Goal: Entertainment & Leisure: Consume media (video, audio)

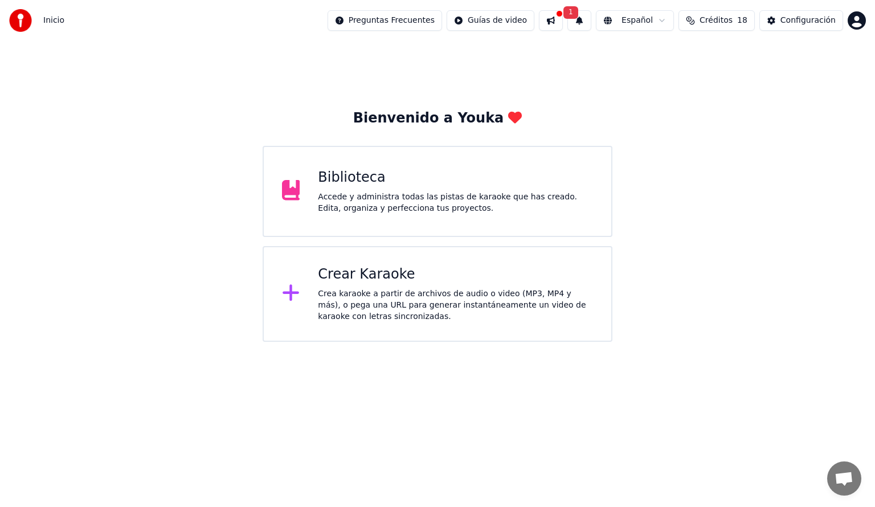
click at [366, 210] on div "Accede y administra todas las pistas de karaoke que has creado. Edita, organiza…" at bounding box center [455, 202] width 275 height 23
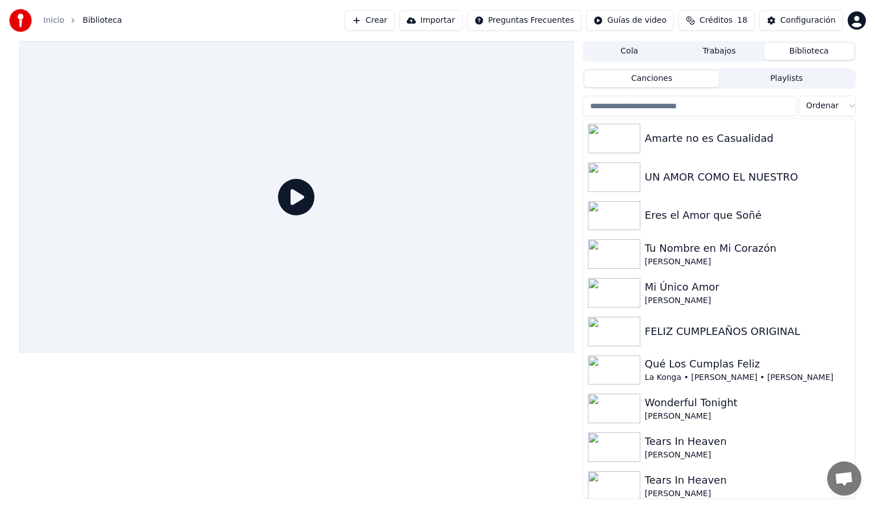
click at [622, 107] on input "search" at bounding box center [690, 106] width 214 height 21
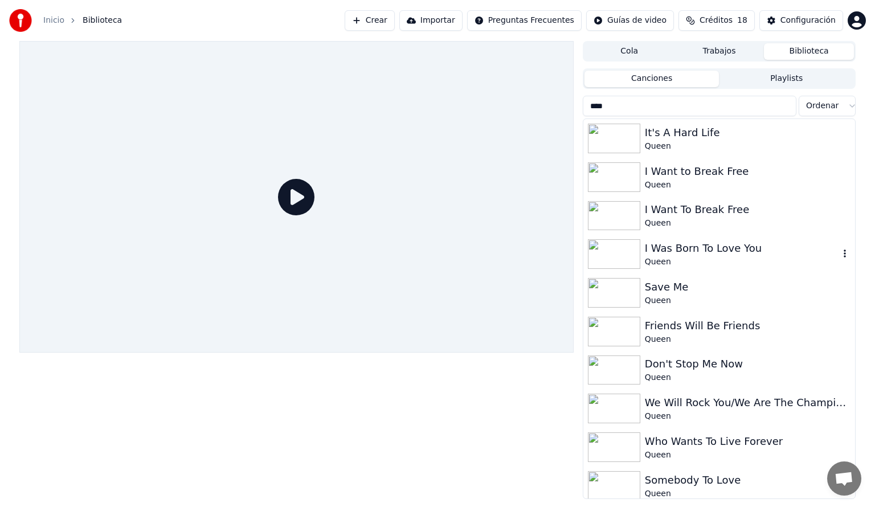
type input "****"
click at [619, 252] on img at bounding box center [614, 254] width 52 height 30
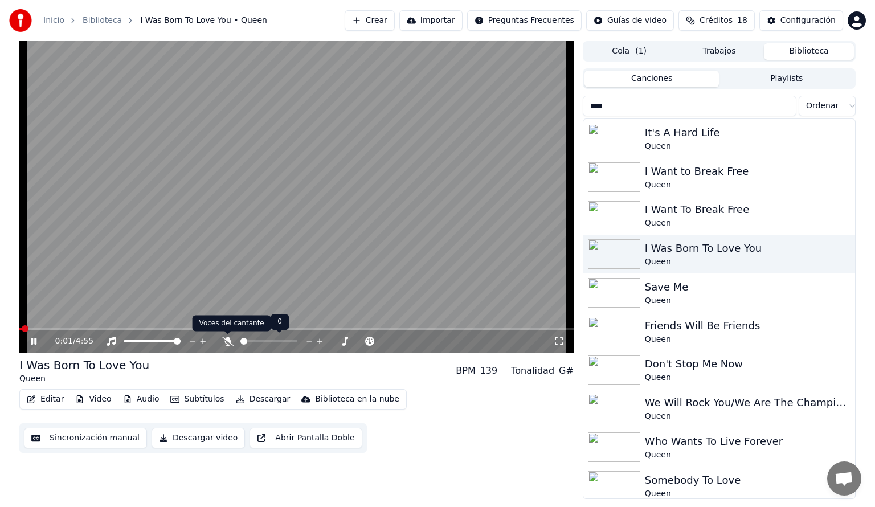
click at [228, 341] on icon at bounding box center [227, 341] width 11 height 9
click at [75, 328] on span at bounding box center [296, 329] width 554 height 2
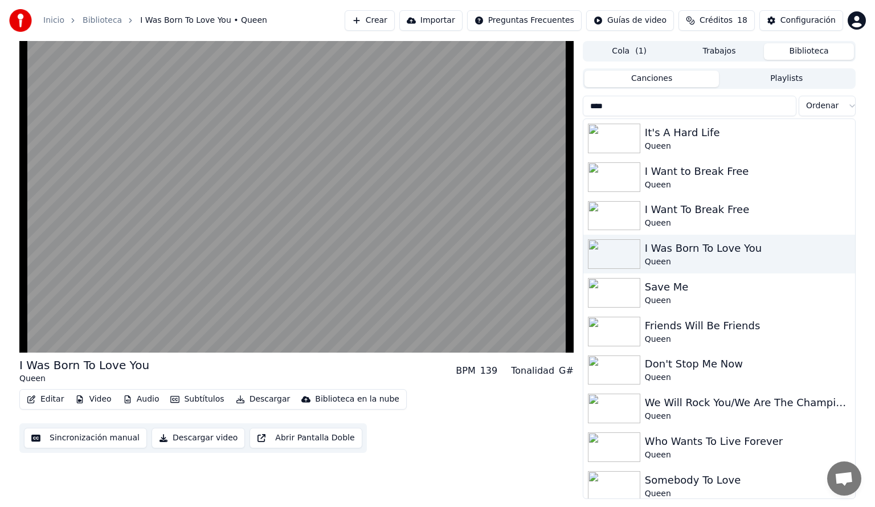
click at [507, 412] on div "Editar Video Audio Subtítulos Descargar Biblioteca en la nube Sincronización ma…" at bounding box center [296, 421] width 554 height 64
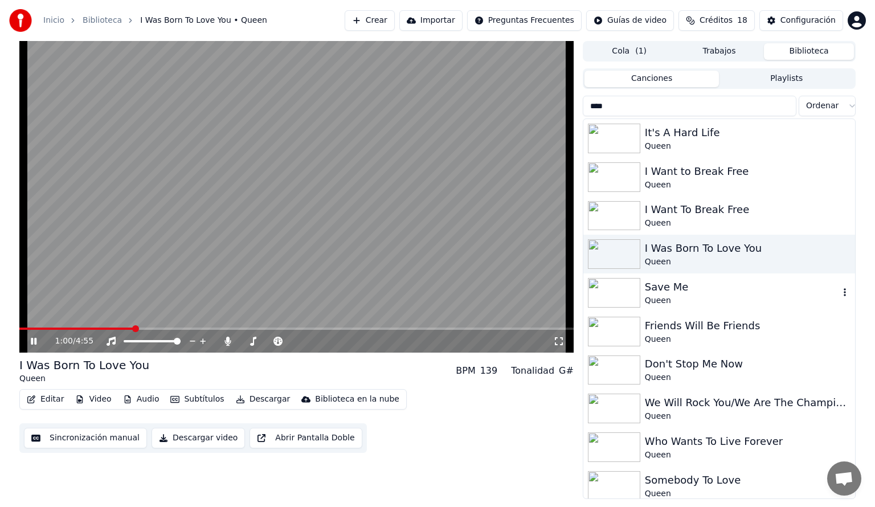
click at [605, 299] on img at bounding box center [614, 293] width 52 height 30
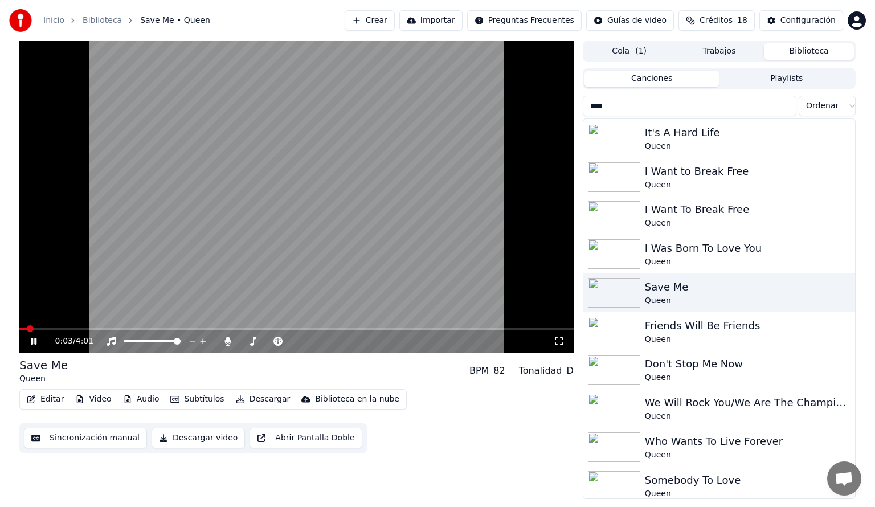
click at [77, 329] on span at bounding box center [296, 329] width 554 height 2
click at [31, 339] on icon at bounding box center [34, 341] width 6 height 7
